Goal: Task Accomplishment & Management: Manage account settings

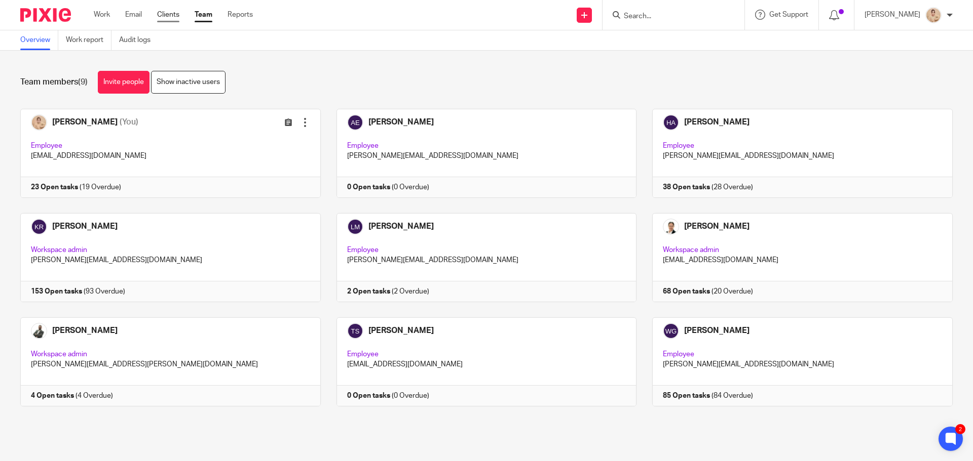
click at [177, 15] on link "Clients" at bounding box center [168, 15] width 22 height 10
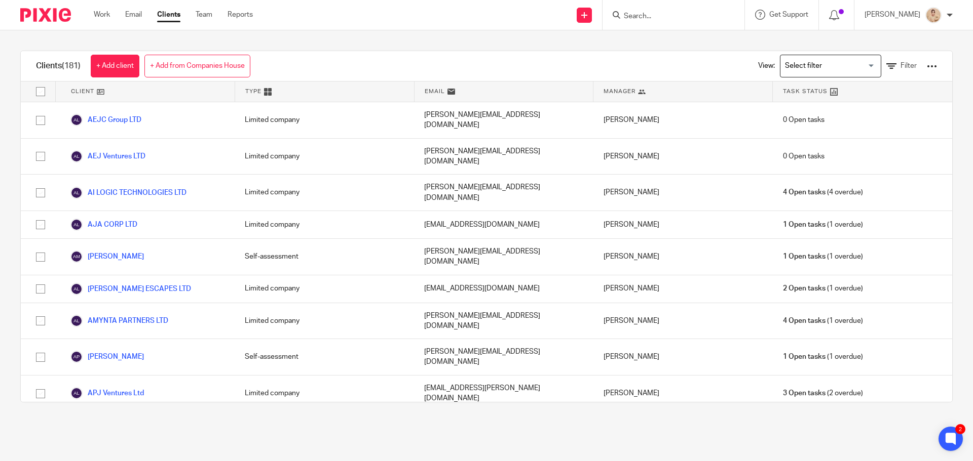
drag, startPoint x: 892, startPoint y: 70, endPoint x: 880, endPoint y: 76, distance: 13.1
click at [888, 71] on div "View: Loading... Filter" at bounding box center [840, 66] width 194 height 30
click at [879, 60] on div "View: Loading... Filter" at bounding box center [840, 66] width 194 height 30
click at [886, 65] on icon at bounding box center [891, 66] width 10 height 10
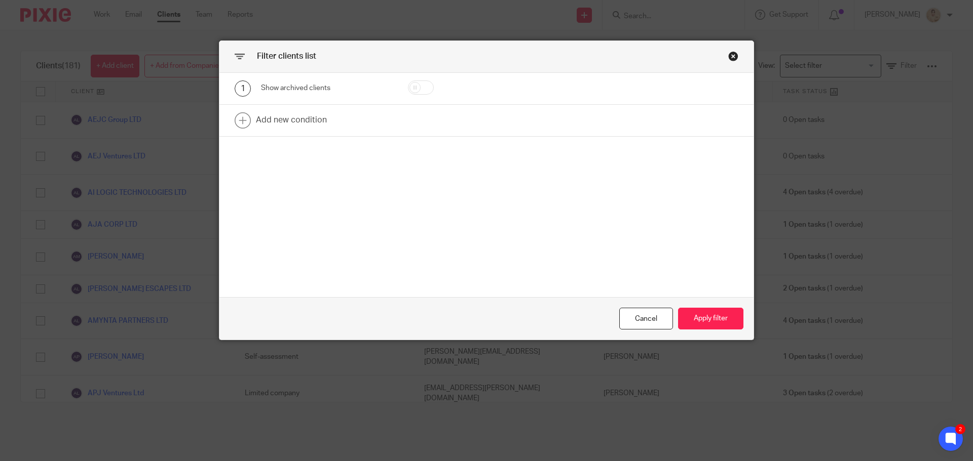
click at [728, 58] on div "Close this dialog window" at bounding box center [733, 56] width 10 height 10
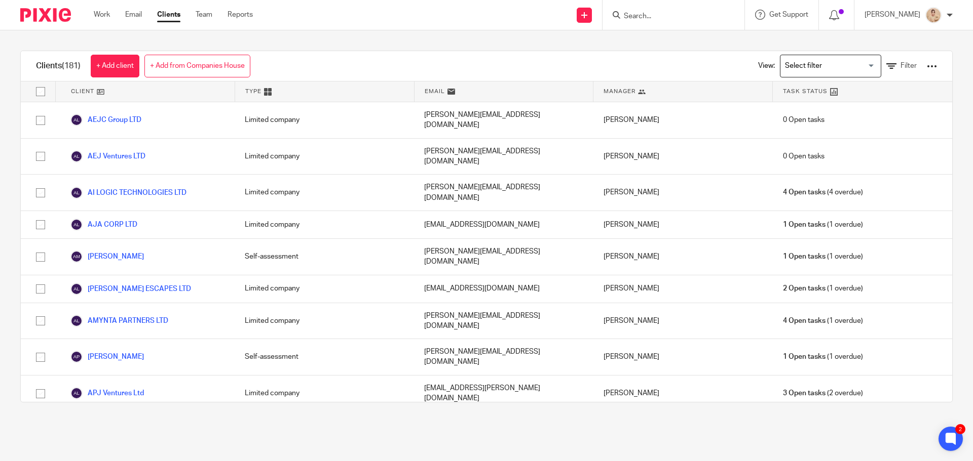
click at [926, 63] on div at bounding box center [931, 66] width 10 height 10
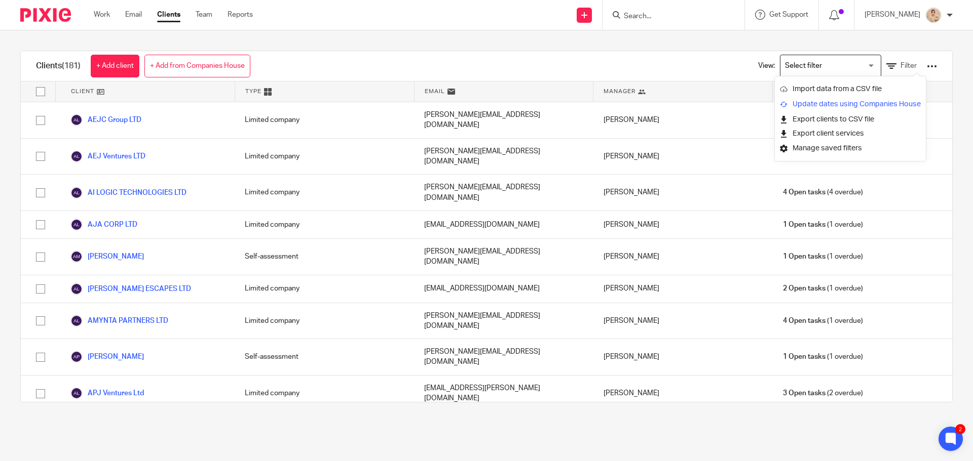
click at [867, 111] on link "Update dates using Companies House" at bounding box center [850, 104] width 141 height 15
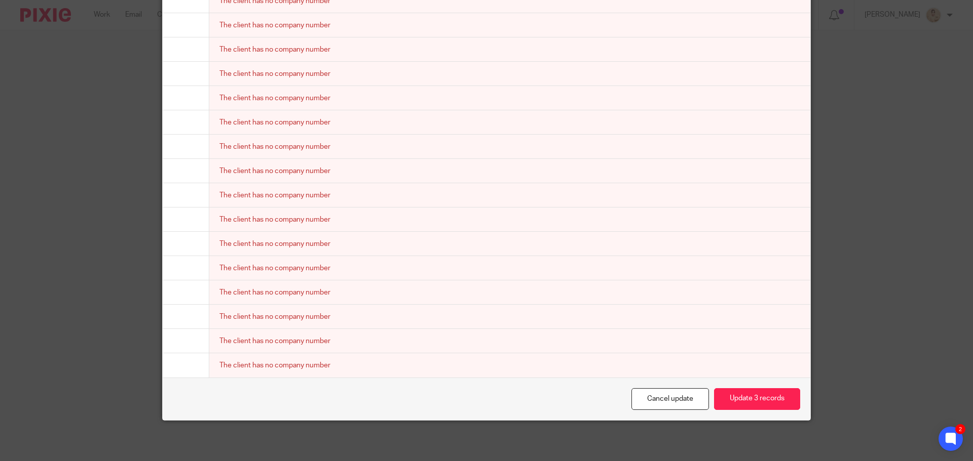
scroll to position [0, 159]
drag, startPoint x: 168, startPoint y: 140, endPoint x: 783, endPoint y: 374, distance: 658.0
copy body "Client name Incorporated on Next confirmation statement date Next confirmation …"
click at [754, 404] on button "Update 3 records" at bounding box center [757, 400] width 86 height 22
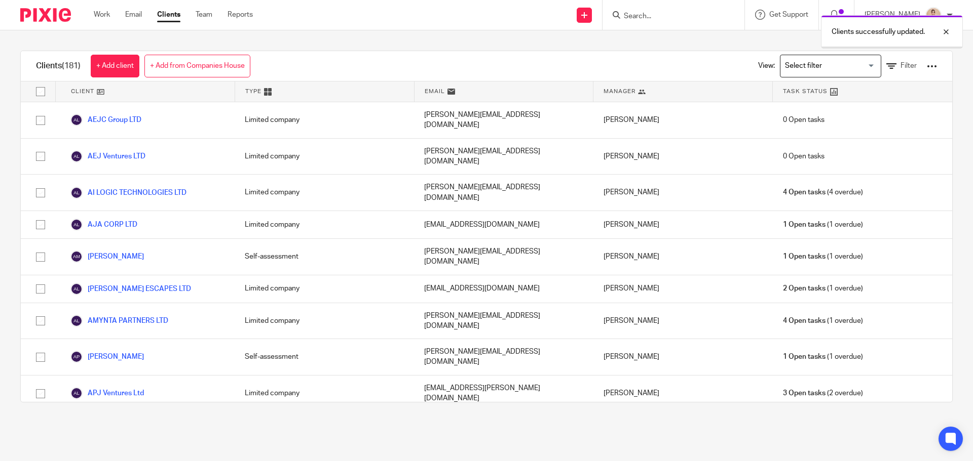
click at [911, 66] on div "View: Loading... Filter" at bounding box center [840, 66] width 194 height 30
click at [926, 67] on div at bounding box center [931, 66] width 10 height 10
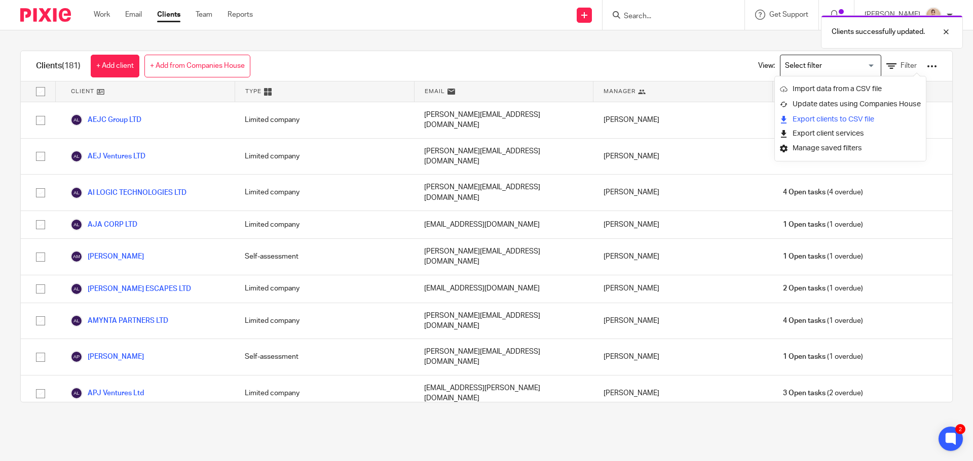
click at [861, 121] on link "Export clients to CSV file" at bounding box center [850, 119] width 141 height 15
click at [886, 65] on link "Filter" at bounding box center [901, 66] width 30 height 11
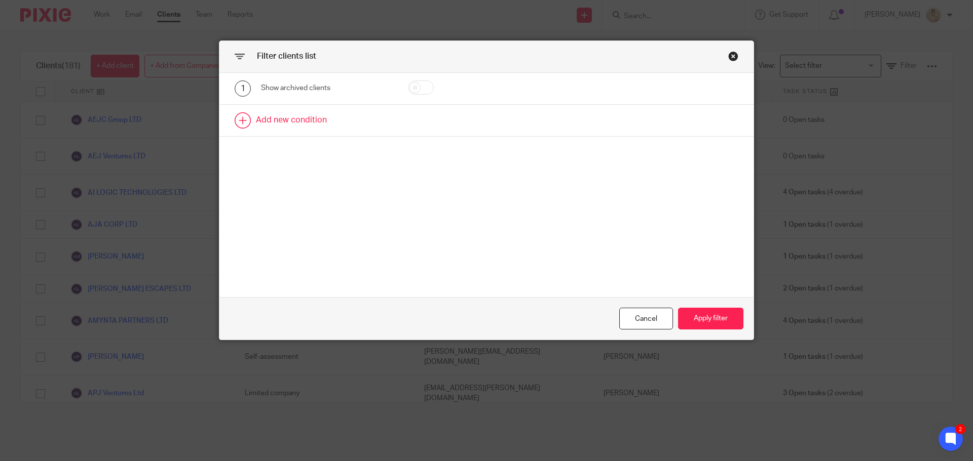
click at [289, 112] on link at bounding box center [486, 120] width 534 height 31
click at [317, 127] on div "Field" at bounding box center [318, 123] width 98 height 21
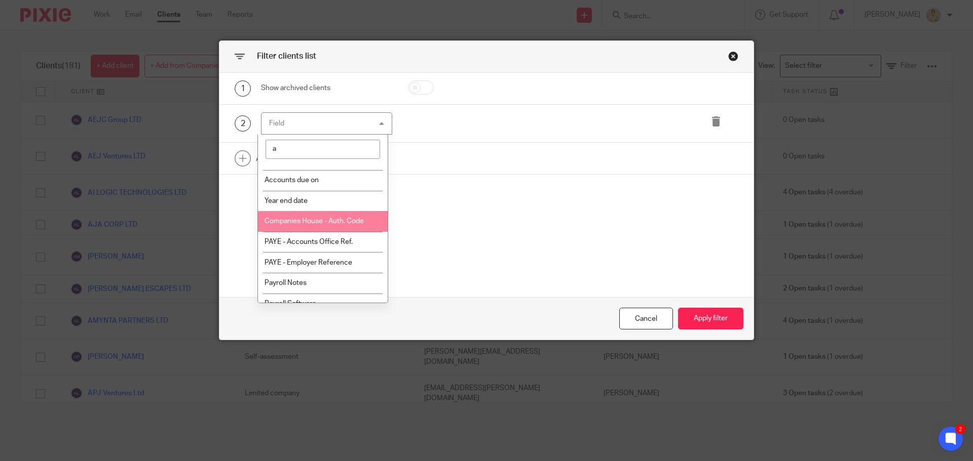
scroll to position [203, 0]
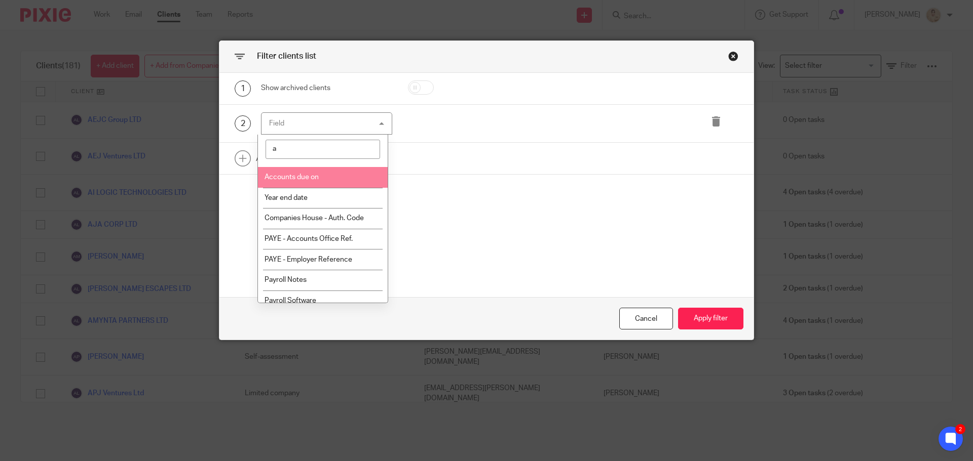
type input "a"
click at [325, 181] on li "Accounts due on" at bounding box center [323, 177] width 130 height 21
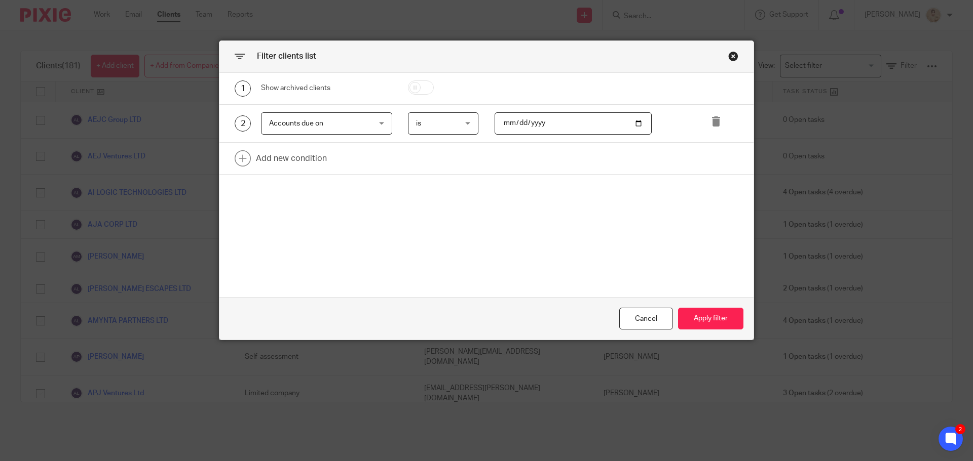
click at [446, 125] on span "is" at bounding box center [441, 123] width 50 height 21
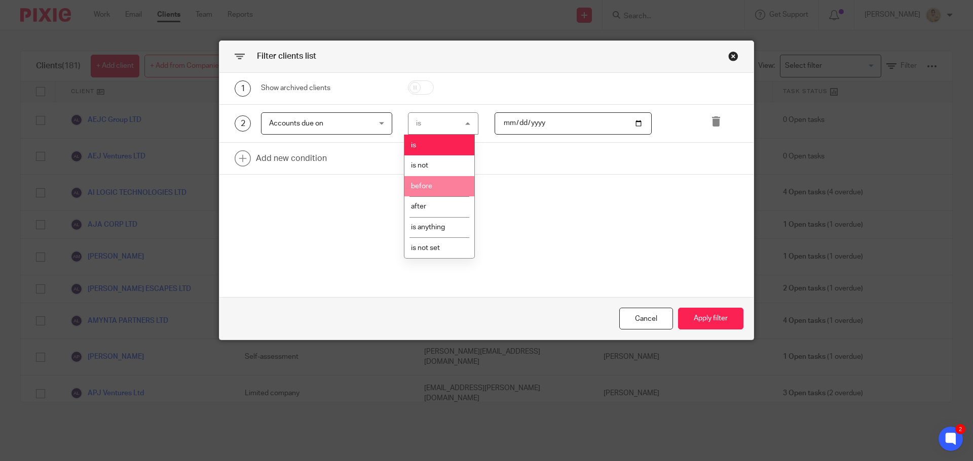
click at [438, 186] on li "before" at bounding box center [439, 186] width 70 height 21
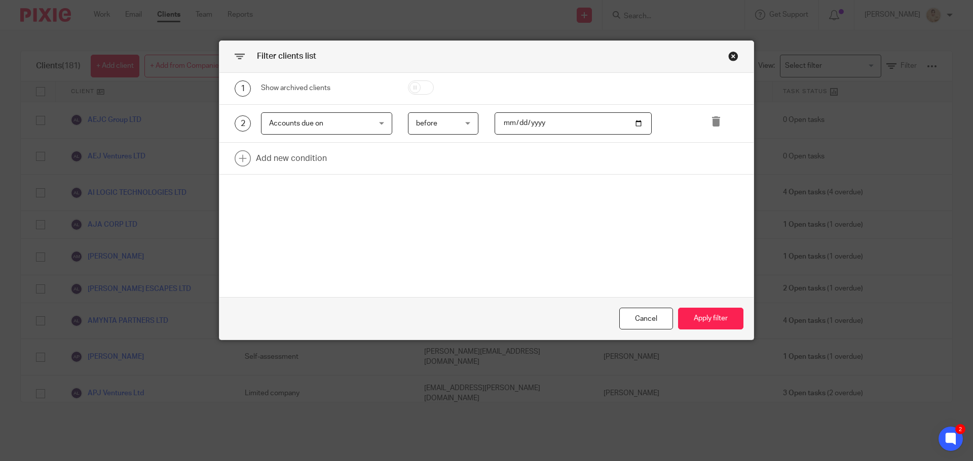
click at [423, 122] on span "before" at bounding box center [426, 123] width 21 height 7
click at [502, 120] on input "date" at bounding box center [573, 123] width 158 height 23
click at [624, 125] on input "date" at bounding box center [573, 123] width 158 height 23
click at [636, 127] on input "date" at bounding box center [573, 123] width 158 height 23
type input "2025-11-15"
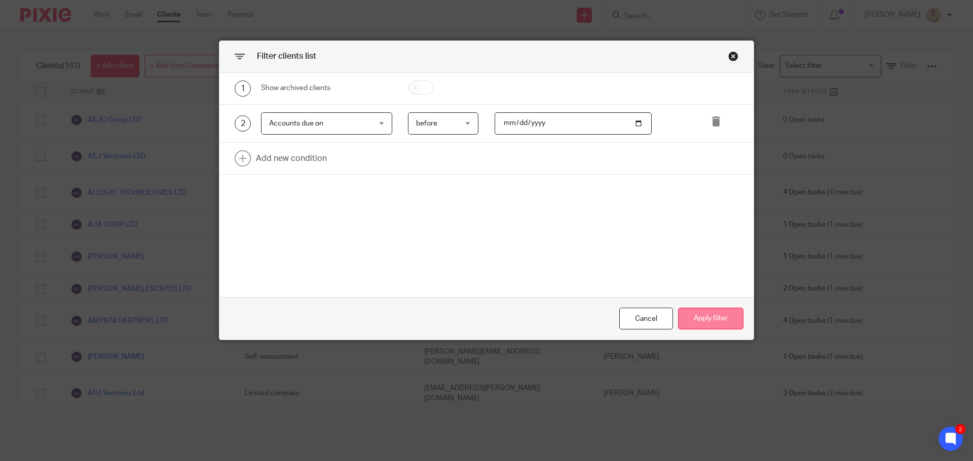
click at [718, 318] on button "Apply filter" at bounding box center [710, 319] width 65 height 22
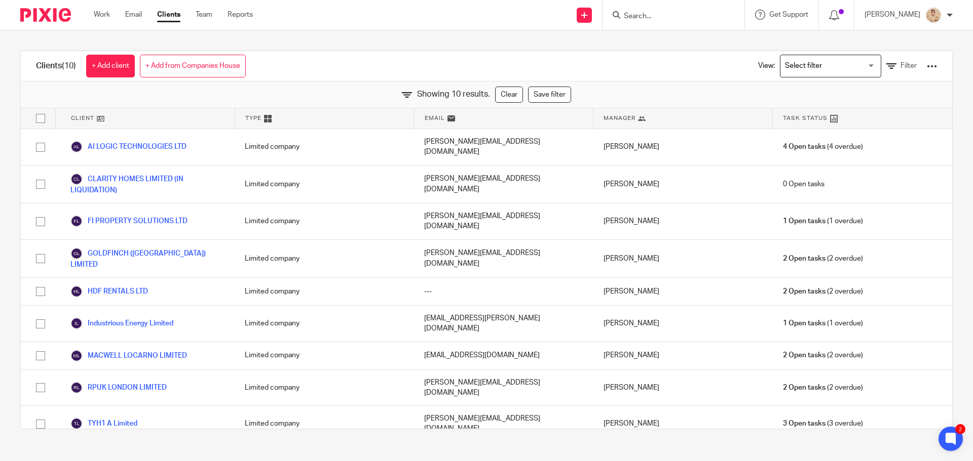
click at [707, 342] on div "[PERSON_NAME]" at bounding box center [682, 355] width 179 height 27
click at [926, 67] on div at bounding box center [931, 66] width 10 height 10
click at [860, 120] on link "Export clients to CSV file" at bounding box center [850, 119] width 141 height 15
click at [886, 66] on link "Filter" at bounding box center [901, 66] width 30 height 11
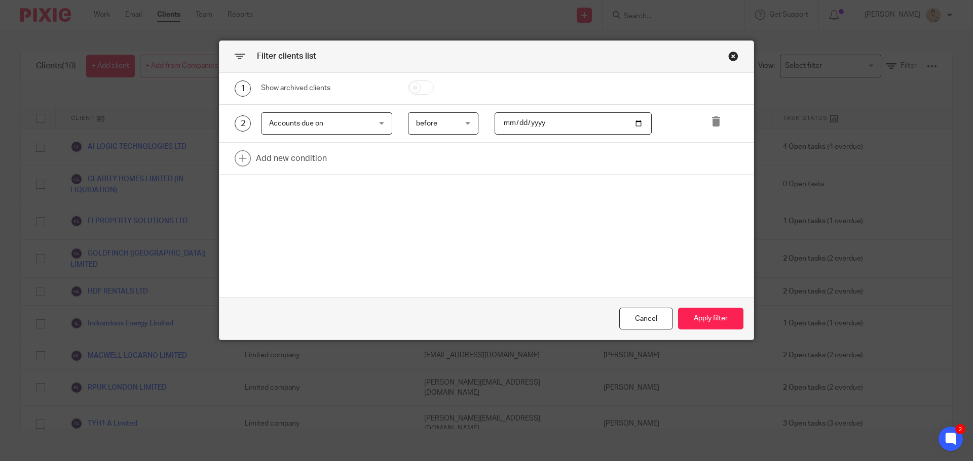
drag, startPoint x: 333, startPoint y: 118, endPoint x: 339, endPoint y: 128, distance: 12.1
click at [333, 118] on span "Accounts due on" at bounding box center [318, 123] width 98 height 21
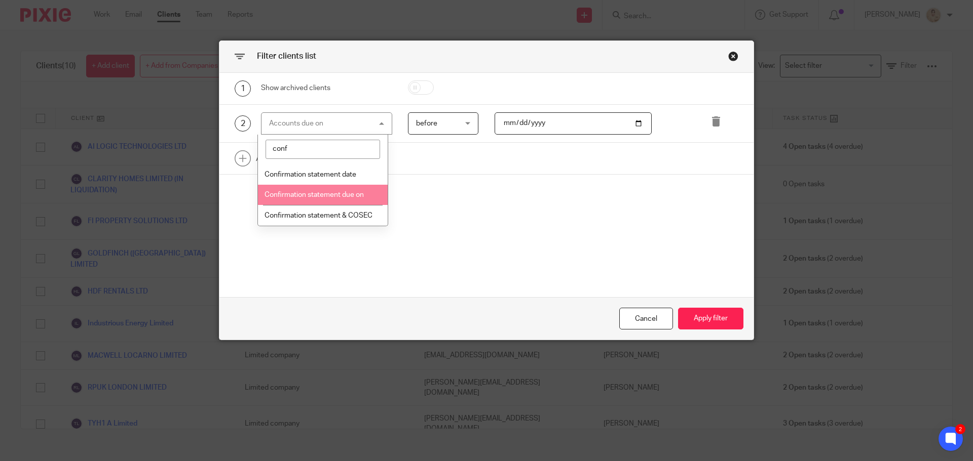
type input "conf"
drag, startPoint x: 320, startPoint y: 188, endPoint x: 419, endPoint y: 130, distance: 115.1
click at [324, 187] on li "Confirmation statement due on" at bounding box center [323, 195] width 130 height 21
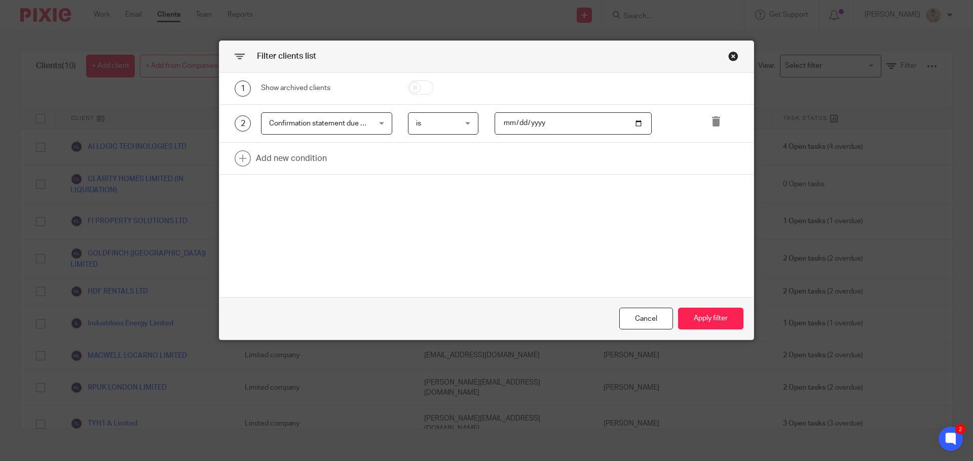
click at [437, 113] on span "is" at bounding box center [441, 123] width 50 height 21
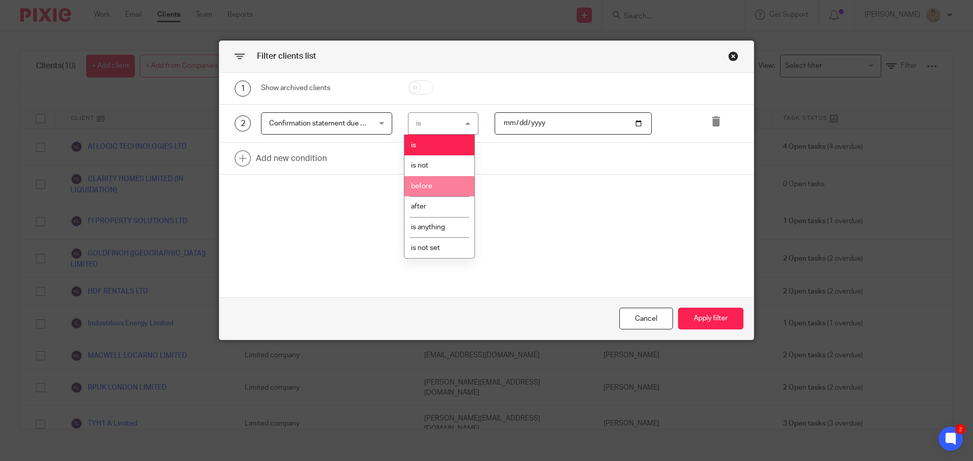
click at [452, 183] on li "before" at bounding box center [439, 186] width 70 height 21
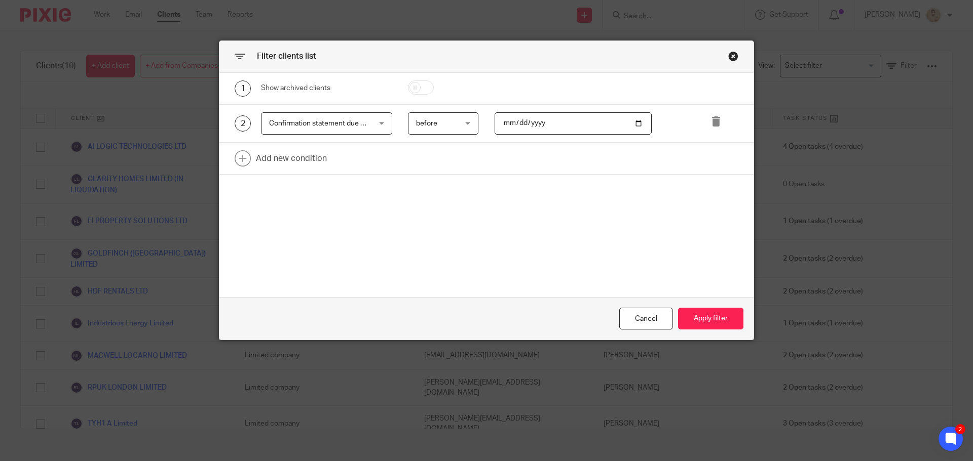
click at [607, 128] on input "date" at bounding box center [573, 123] width 158 height 23
click at [639, 125] on input "date" at bounding box center [573, 123] width 158 height 23
type input "2025-10-15"
click at [713, 322] on button "Apply filter" at bounding box center [710, 319] width 65 height 22
click at [702, 311] on button "Apply filter" at bounding box center [710, 319] width 65 height 22
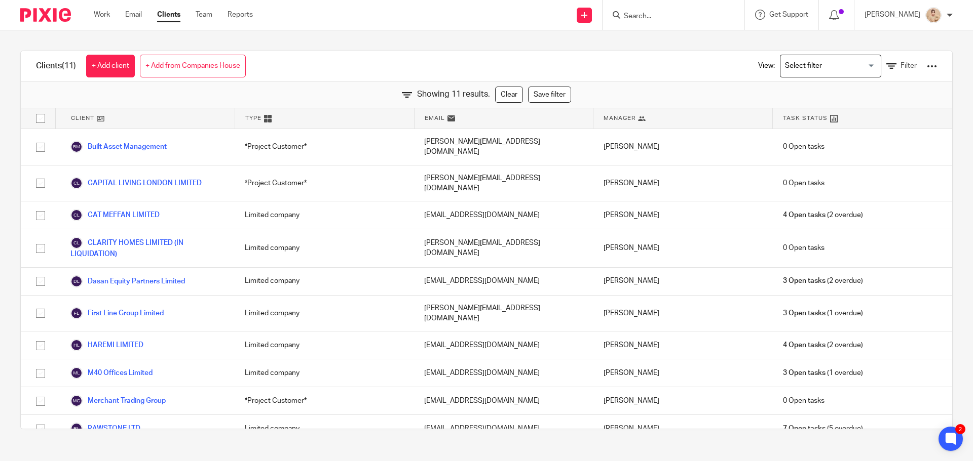
click at [926, 64] on div at bounding box center [931, 66] width 10 height 10
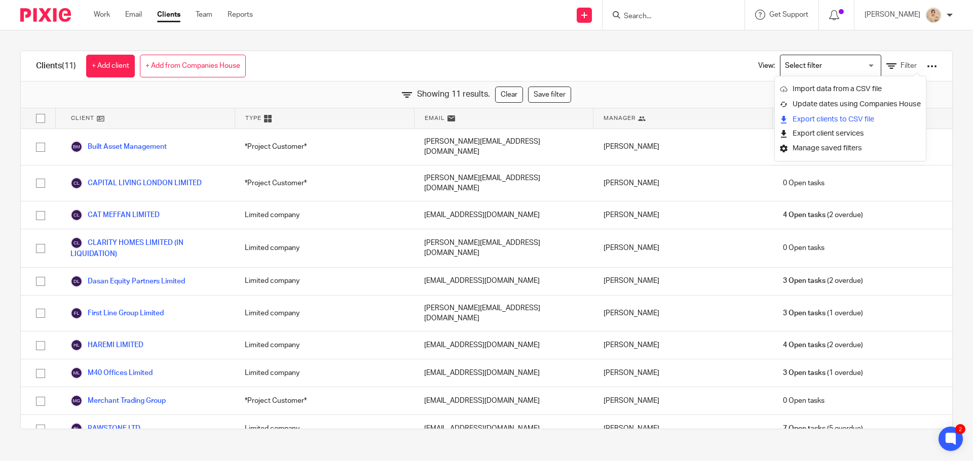
click at [853, 117] on link "Export clients to CSV file" at bounding box center [850, 119] width 141 height 15
